Goal: Task Accomplishment & Management: Complete application form

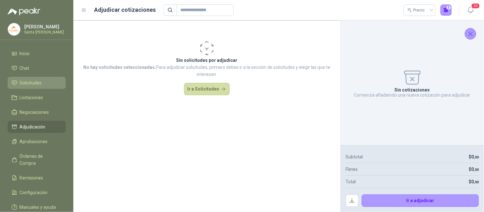
click at [37, 81] on span "Solicitudes" at bounding box center [31, 82] width 22 height 7
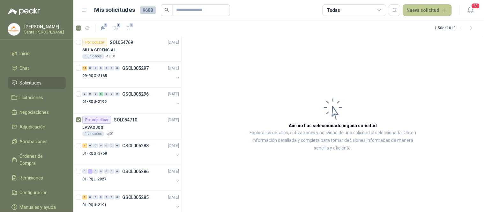
click at [426, 11] on button "Nueva solicitud" at bounding box center [427, 9] width 49 height 11
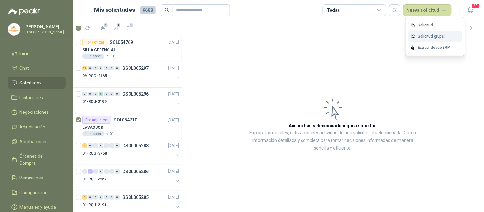
click at [432, 36] on link "Solicitud grupal" at bounding box center [435, 36] width 54 height 11
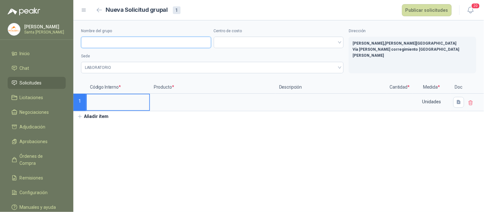
click at [131, 43] on input "Nombre del grupo" at bounding box center [146, 42] width 130 height 11
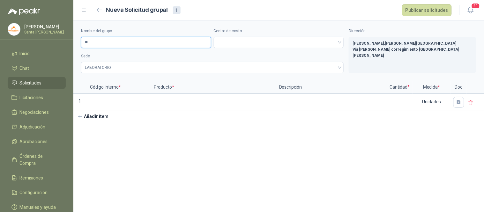
type input "*******"
click at [227, 40] on span at bounding box center [279, 43] width 123 height 10
click at [339, 40] on span at bounding box center [279, 43] width 123 height 10
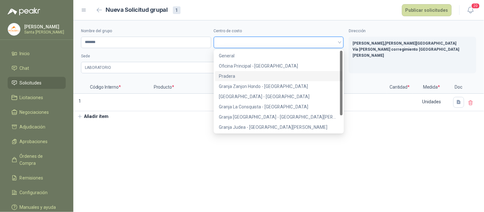
click at [217, 80] on div "Pradera" at bounding box center [279, 76] width 128 height 10
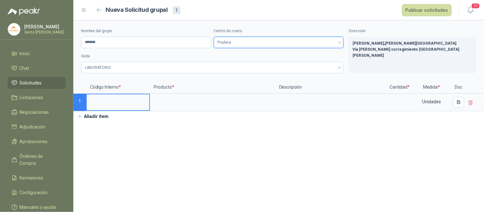
click at [116, 104] on input at bounding box center [118, 100] width 63 height 12
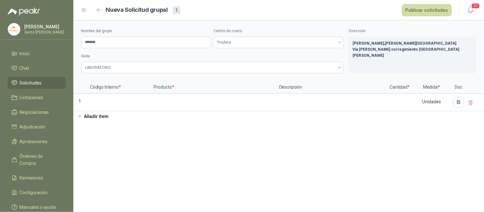
click at [31, 82] on span "Solicitudes" at bounding box center [31, 82] width 22 height 7
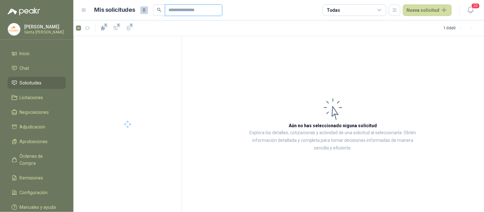
drag, startPoint x: 179, startPoint y: 8, endPoint x: 176, endPoint y: 9, distance: 3.3
click at [179, 8] on input "text" at bounding box center [191, 10] width 45 height 11
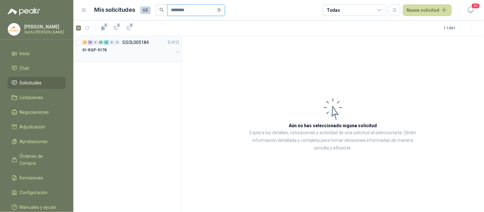
type input "********"
click at [124, 56] on div at bounding box center [128, 56] width 92 height 5
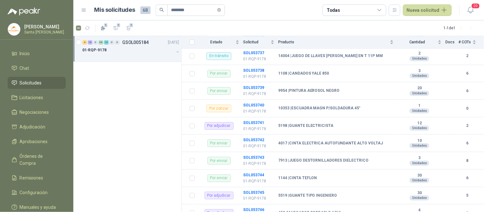
scroll to position [1114, 0]
